Goal: Transaction & Acquisition: Purchase product/service

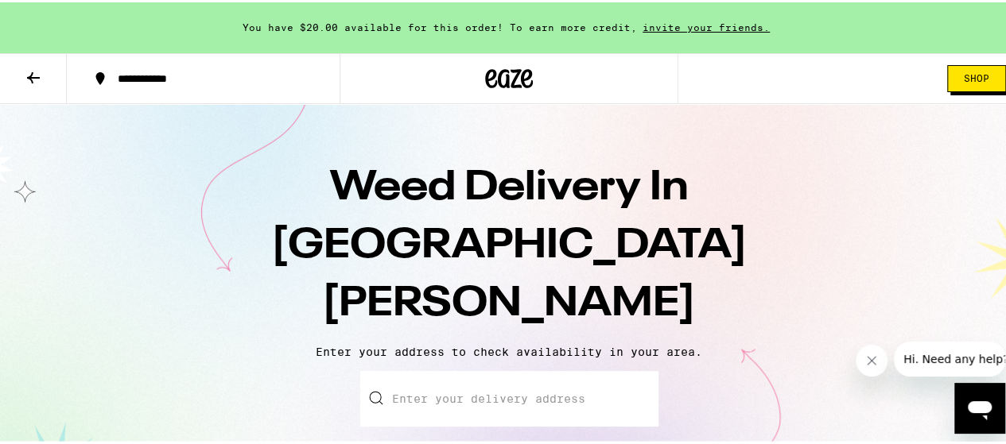
click at [477, 82] on div at bounding box center [510, 76] width 340 height 51
click at [502, 82] on icon at bounding box center [510, 76] width 24 height 19
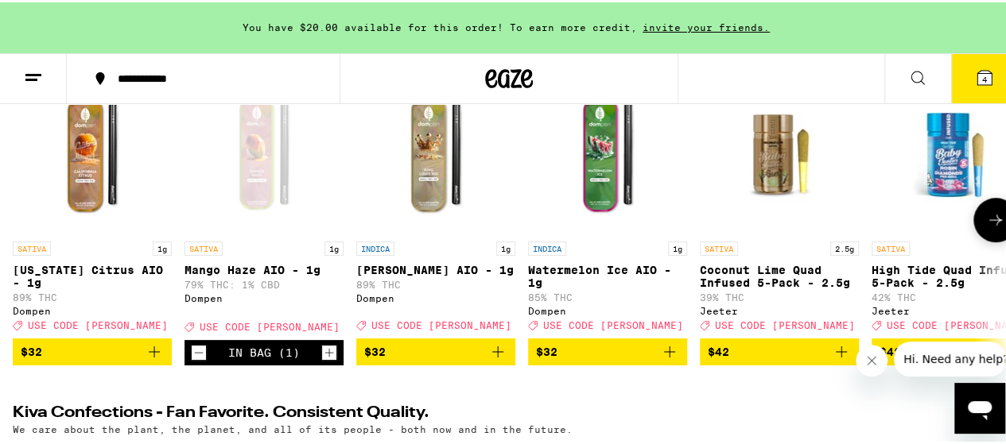
scroll to position [80, 0]
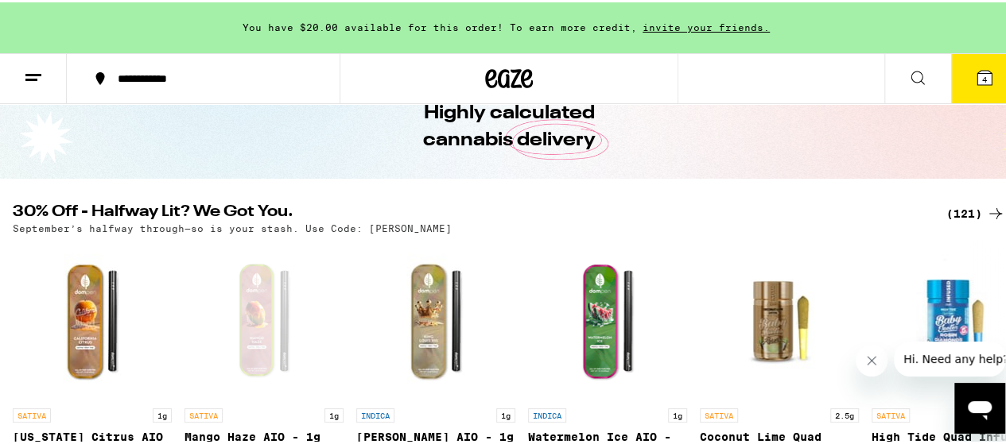
click at [952, 211] on div "(121)" at bounding box center [975, 211] width 59 height 19
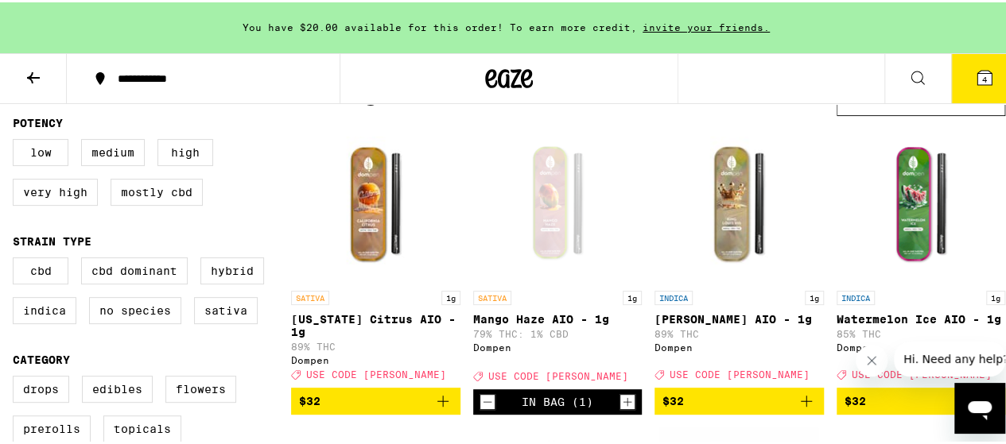
scroll to position [239, 0]
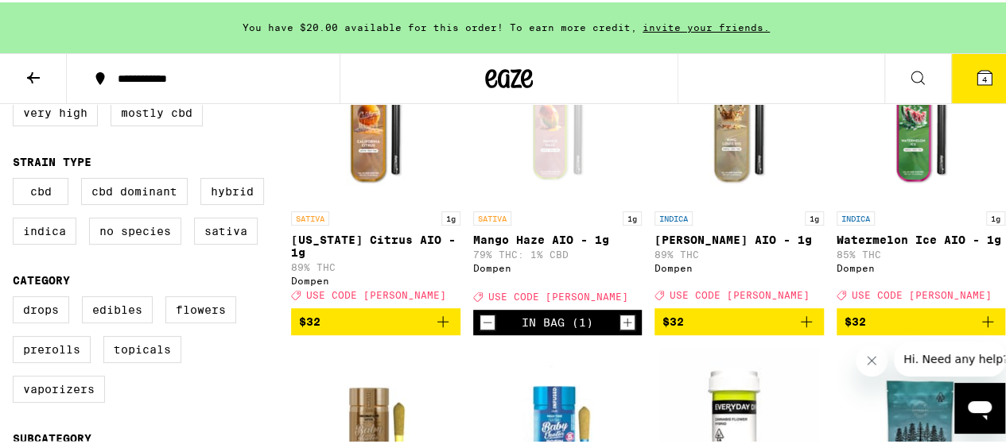
click at [873, 352] on button "Close message from company" at bounding box center [872, 361] width 32 height 32
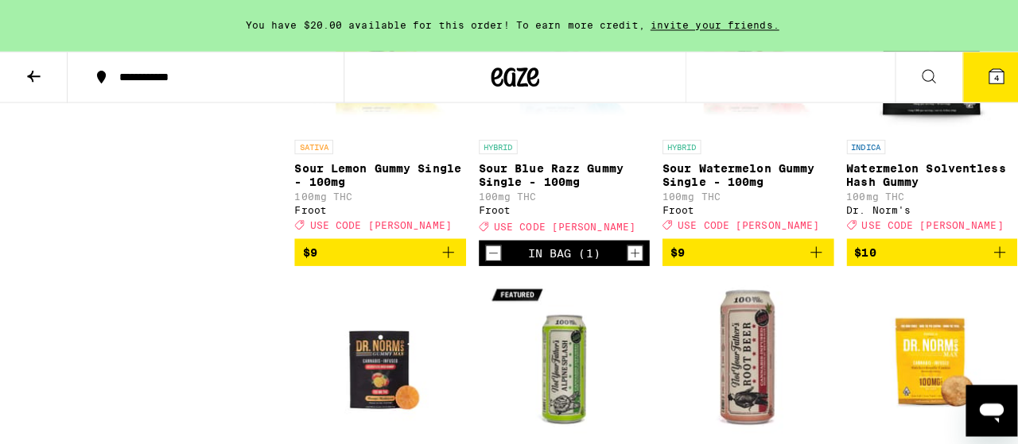
scroll to position [1908, 0]
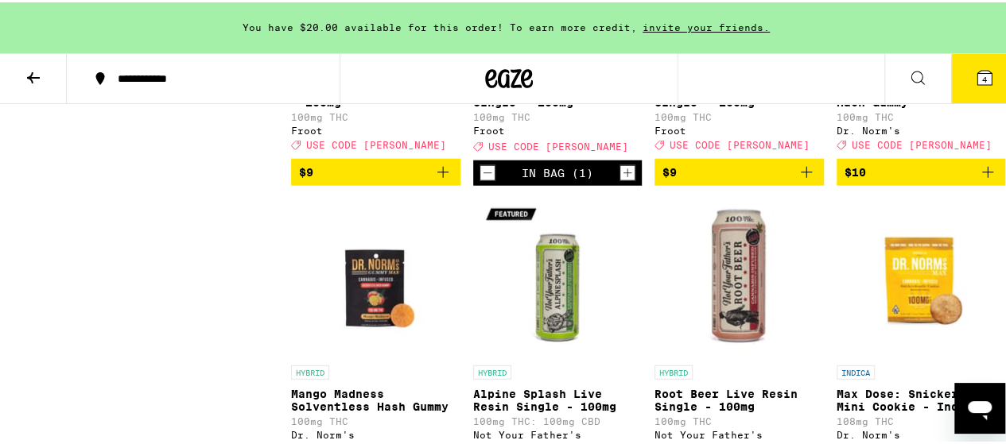
click at [977, 76] on icon at bounding box center [984, 75] width 14 height 14
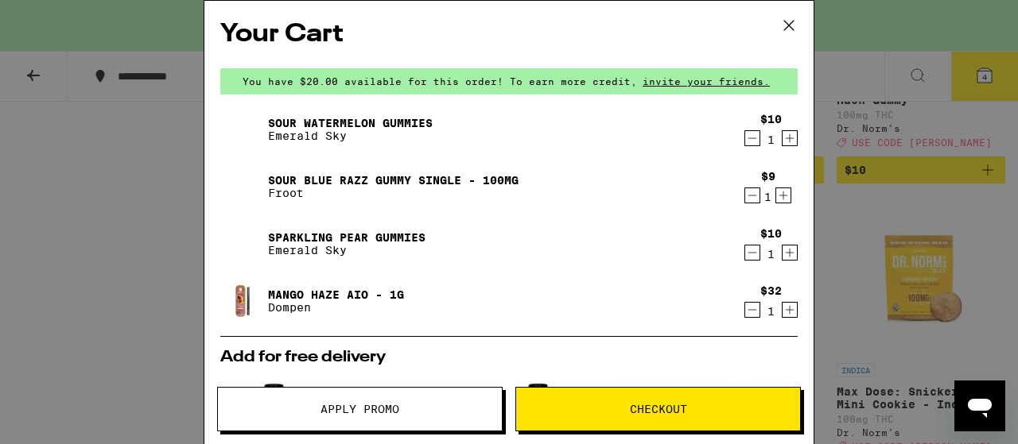
click at [792, 20] on icon at bounding box center [789, 26] width 24 height 24
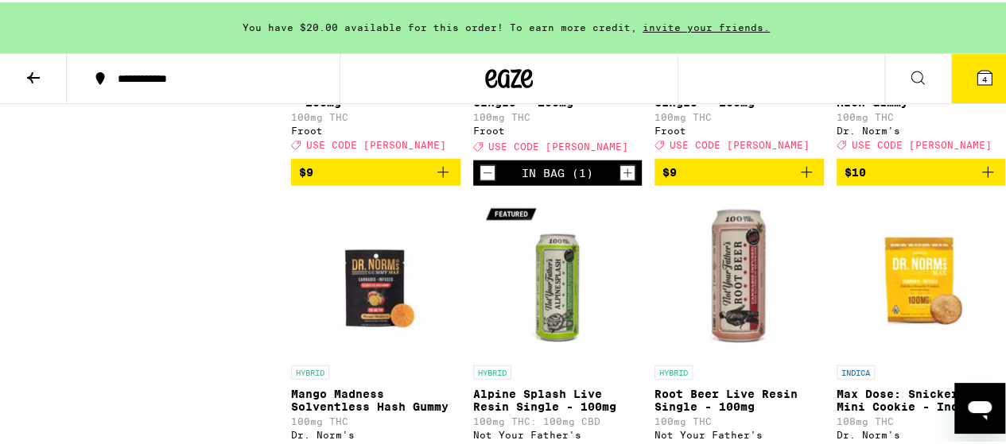
click at [951, 80] on button "4" at bounding box center [984, 76] width 67 height 49
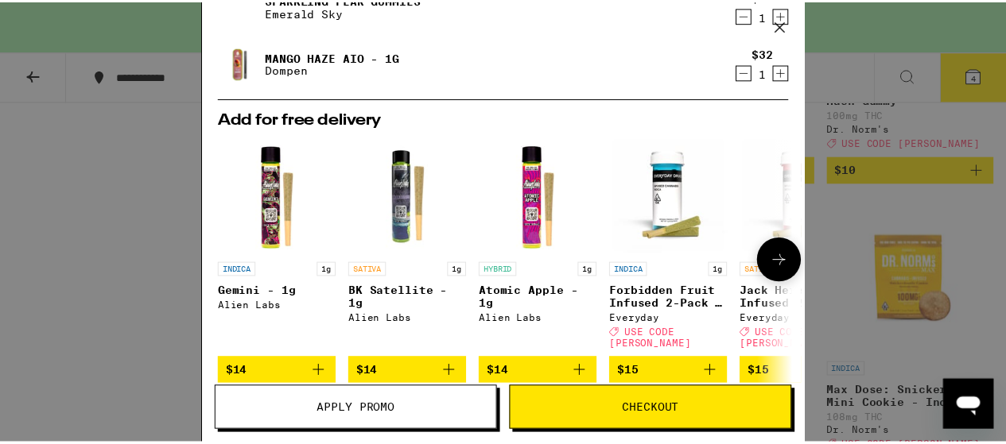
scroll to position [482, 0]
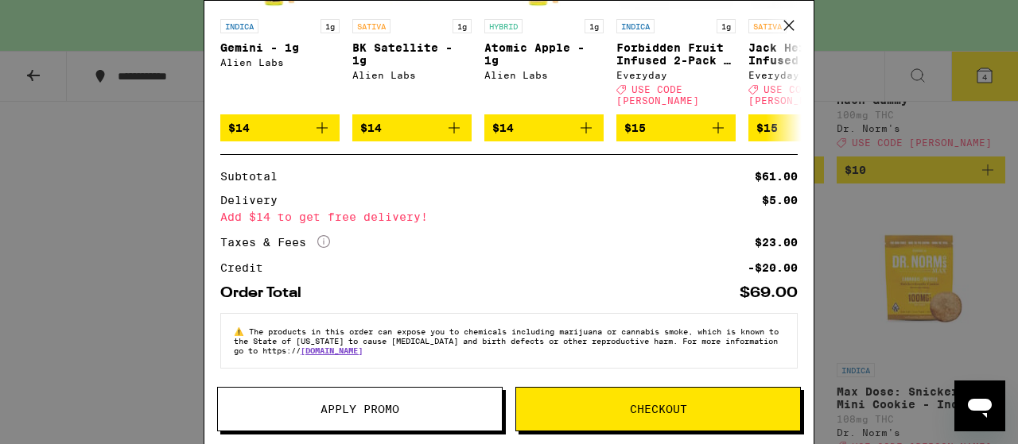
click at [838, 287] on div "Your Cart You have $20.00 available for this order! To earn more credit, invite…" at bounding box center [509, 222] width 1018 height 444
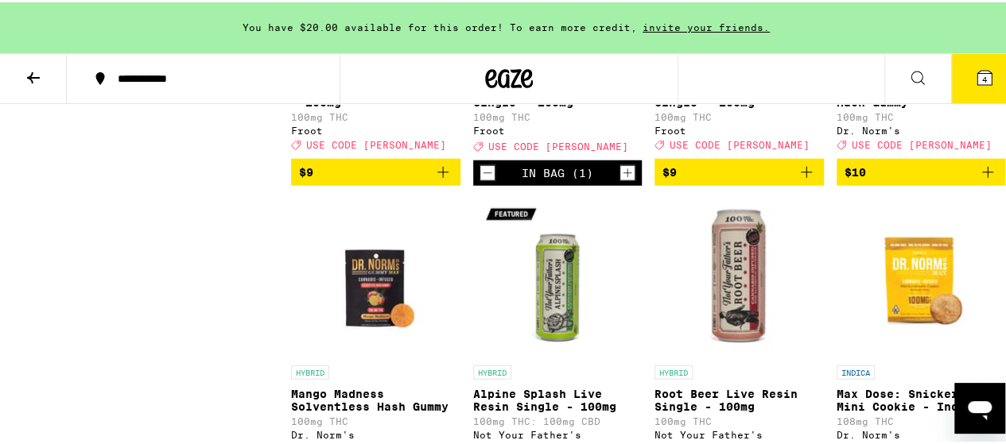
click at [975, 67] on icon at bounding box center [984, 75] width 19 height 19
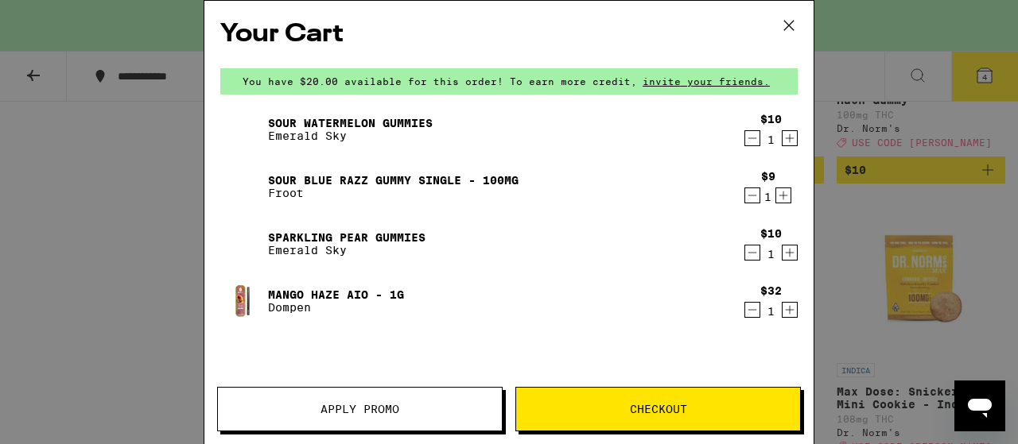
click at [392, 415] on span "Apply Promo" at bounding box center [359, 409] width 79 height 11
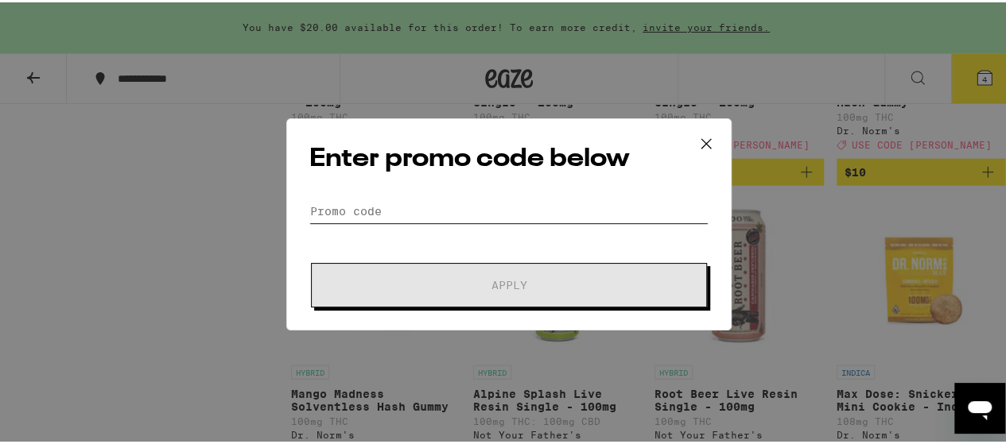
click at [531, 209] on input "Promo Code" at bounding box center [508, 209] width 399 height 24
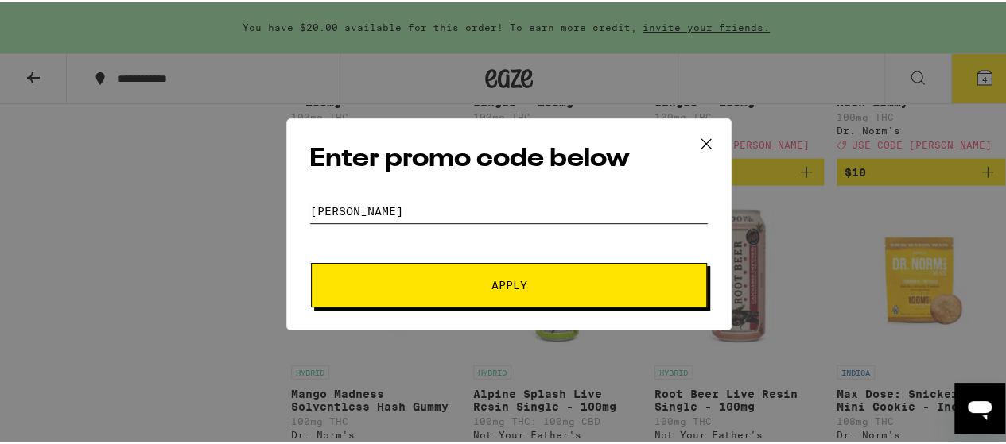
type input "[PERSON_NAME]"
click at [553, 279] on span "Apply" at bounding box center [509, 283] width 286 height 11
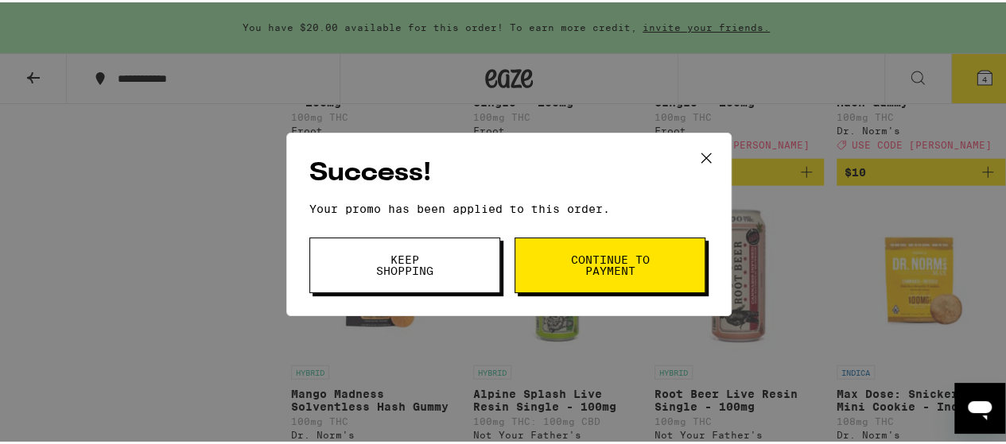
click at [547, 255] on button "Continue to payment" at bounding box center [609, 263] width 191 height 56
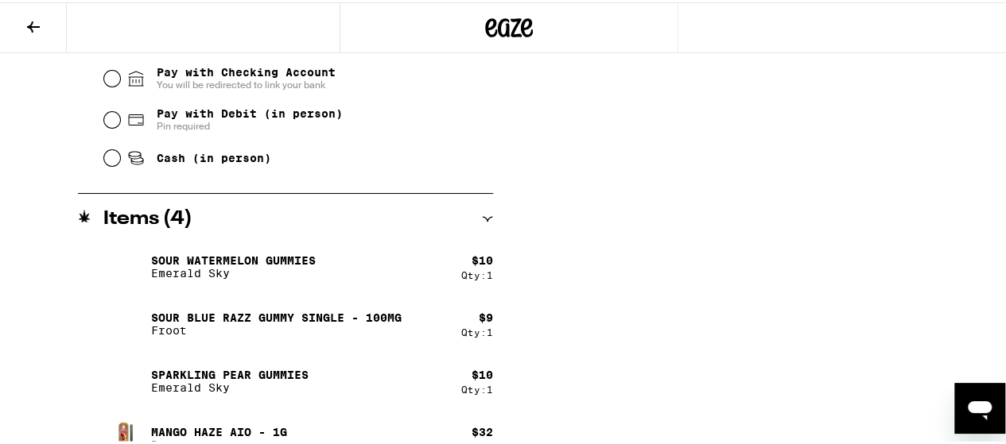
scroll to position [742, 0]
